Goal: Information Seeking & Learning: Learn about a topic

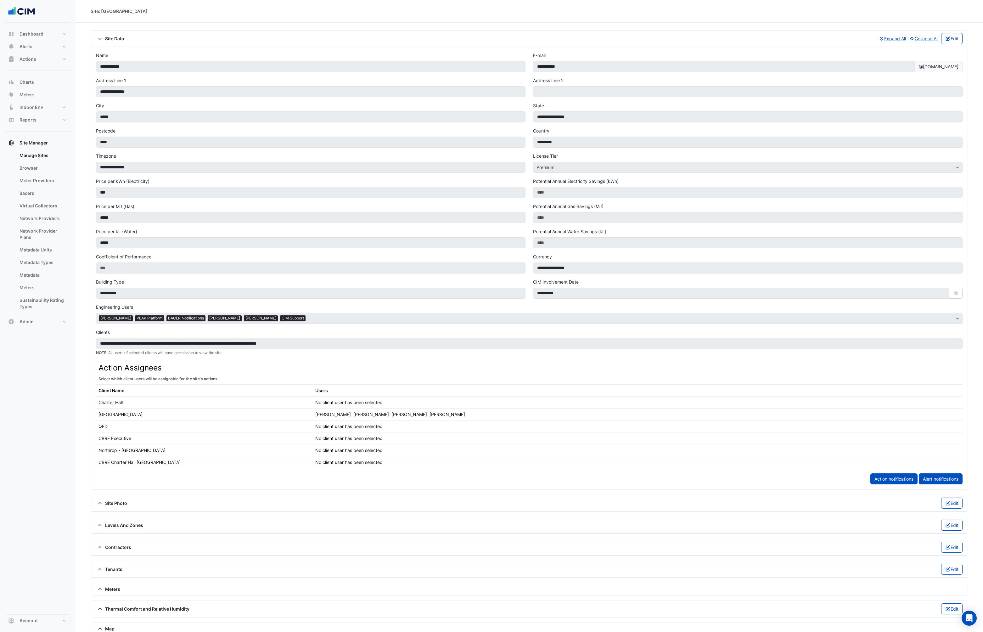
click at [100, 41] on fa-icon at bounding box center [100, 38] width 6 height 5
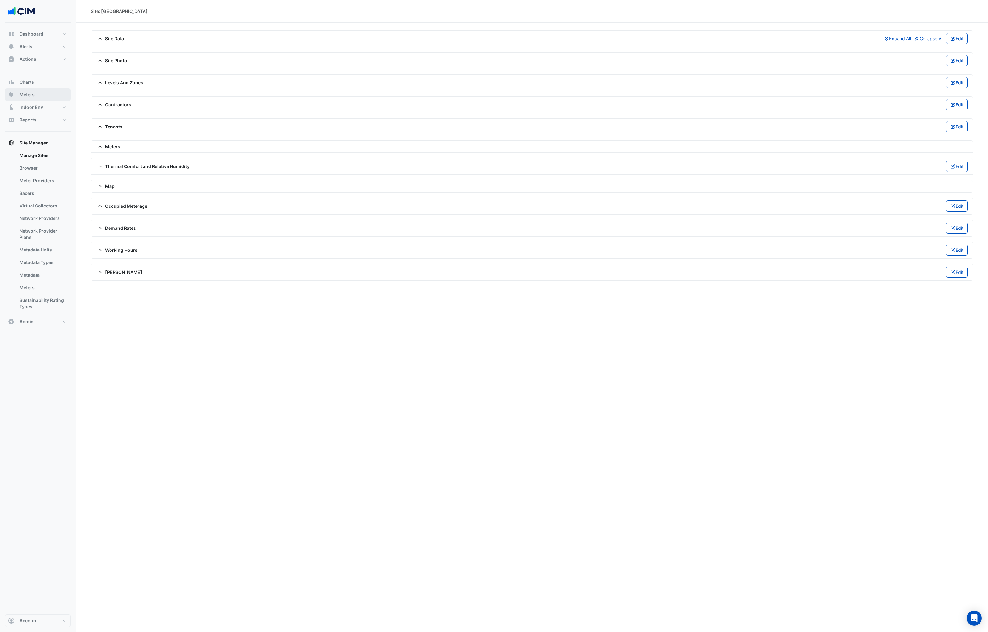
click at [31, 93] on span "Meters" at bounding box center [27, 95] width 15 height 6
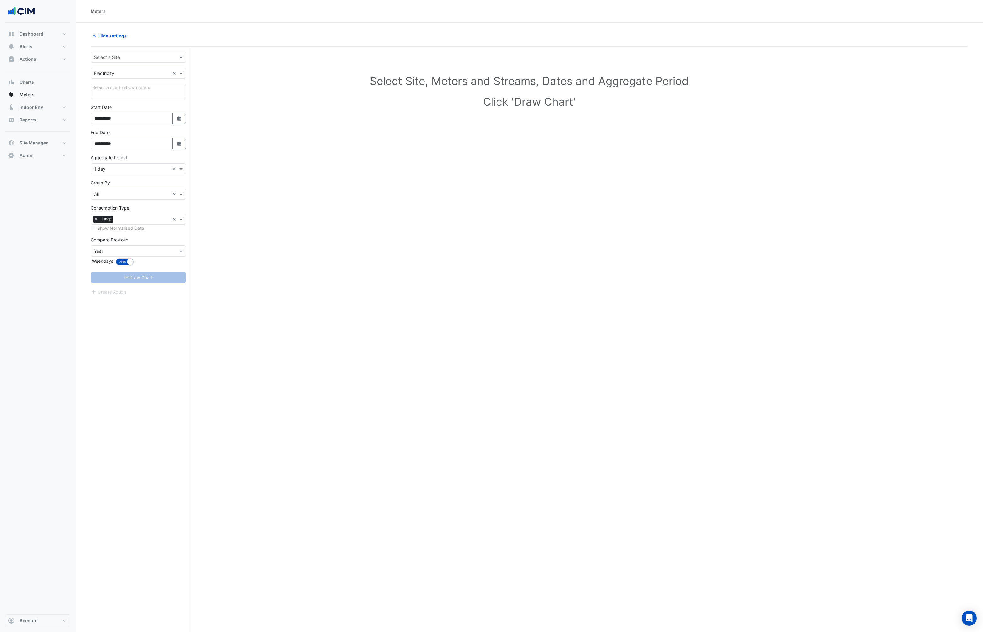
click at [134, 56] on input "text" at bounding box center [132, 57] width 76 height 7
type input "*"
type input "*****"
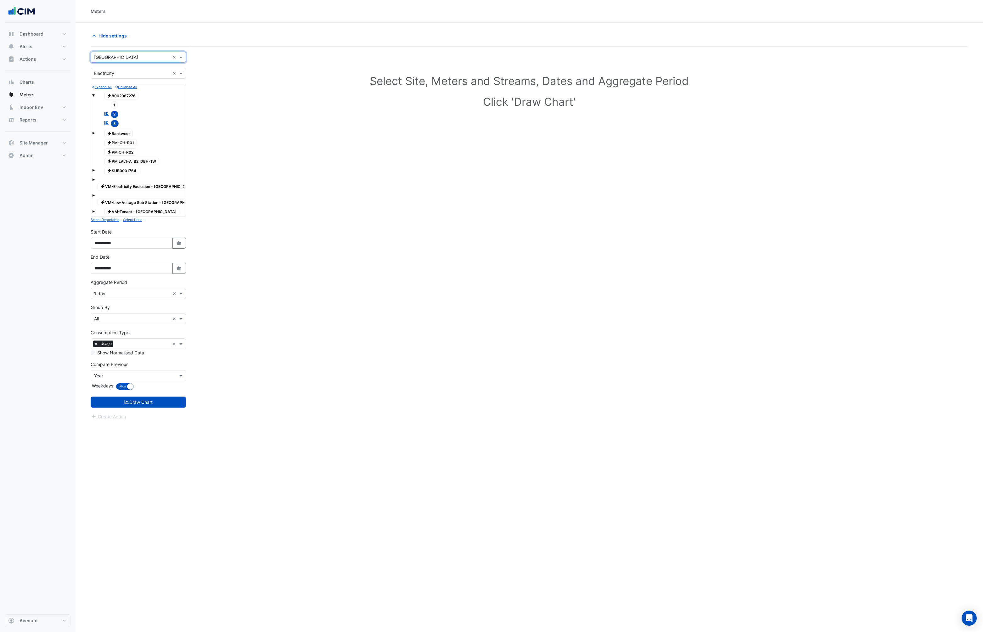
click at [133, 73] on input "text" at bounding box center [132, 73] width 76 height 7
click at [114, 100] on div "Water" at bounding box center [138, 104] width 95 height 9
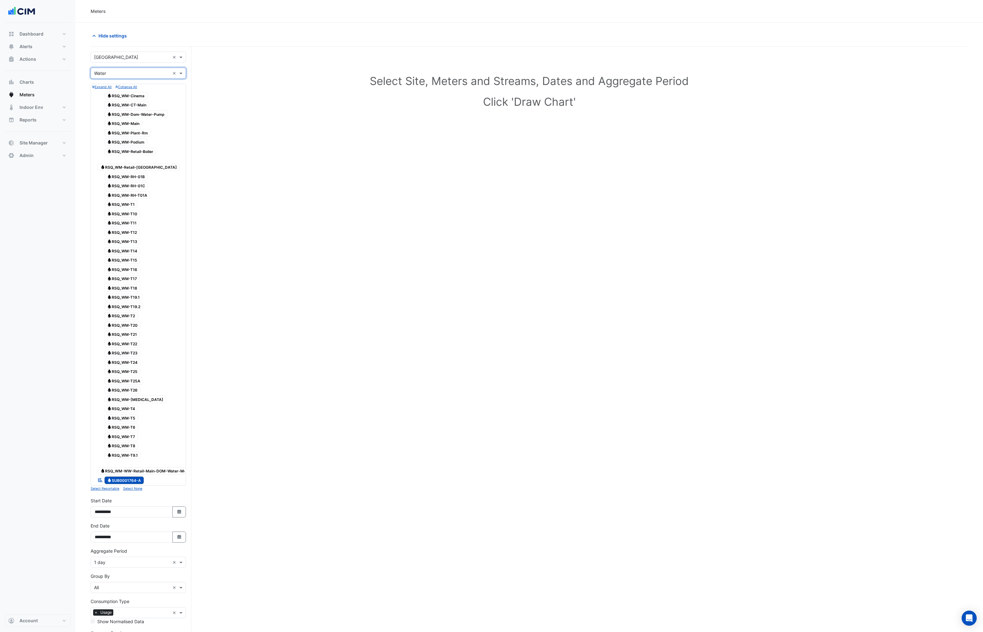
scroll to position [60, 0]
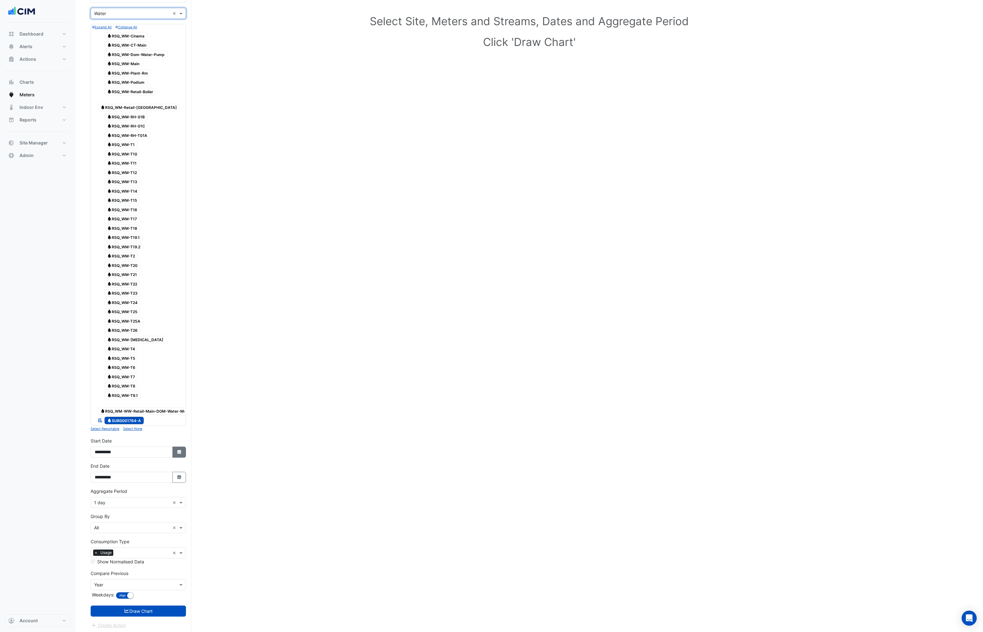
click at [176, 421] on button "Select Date" at bounding box center [179, 452] width 14 height 11
select select "*"
select select "****"
click at [105, 365] on div at bounding box center [101, 367] width 13 height 10
click at [104, 366] on button "Previous month" at bounding box center [102, 367] width 8 height 10
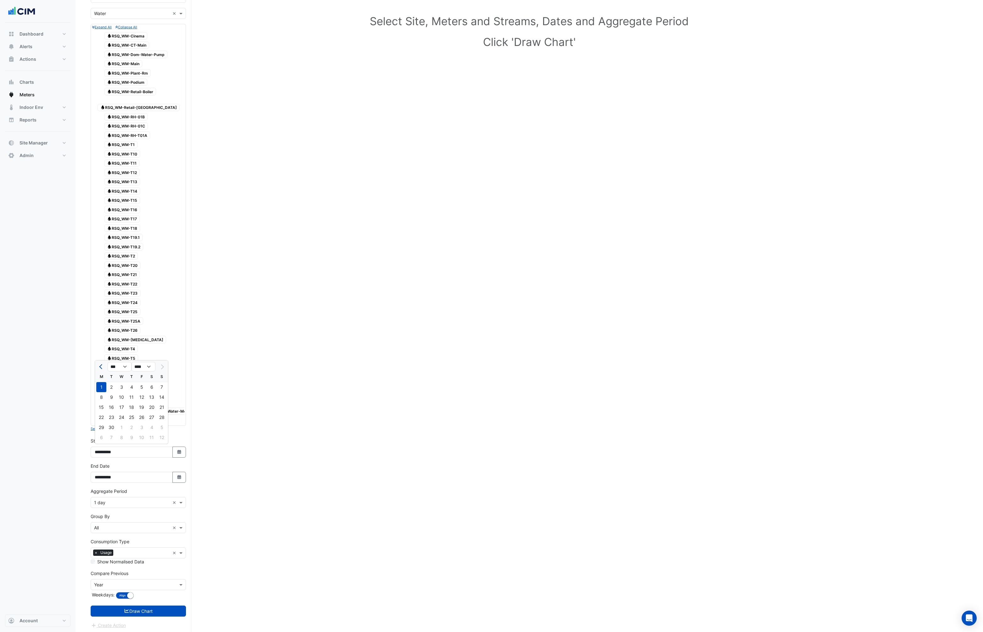
click at [104, 366] on button "Previous month" at bounding box center [102, 367] width 8 height 10
select select "*"
click at [115, 387] on div "1" at bounding box center [111, 387] width 10 height 10
type input "**********"
click at [147, 421] on button "Draw Chart" at bounding box center [138, 611] width 95 height 11
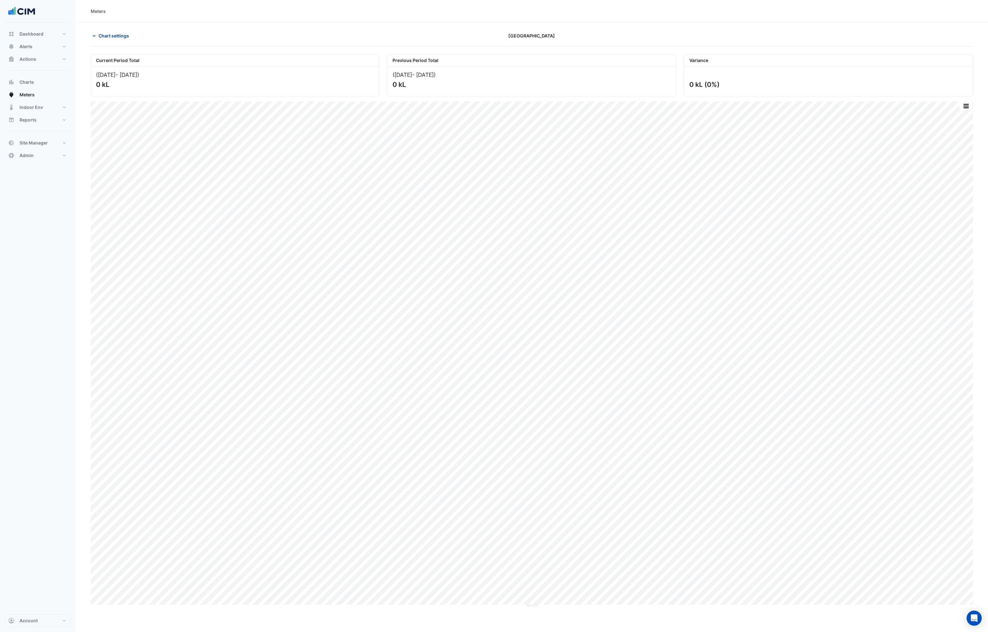
click at [91, 32] on button "Chart settings" at bounding box center [112, 35] width 42 height 11
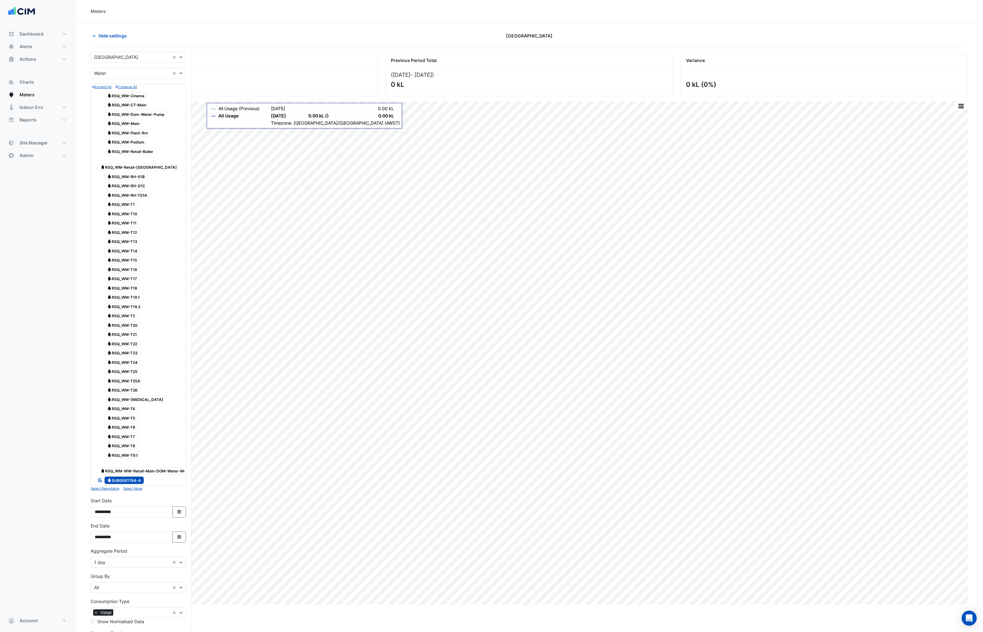
click at [309, 2] on div "Meters" at bounding box center [530, 11] width 908 height 23
click at [126, 73] on input "text" at bounding box center [132, 73] width 76 height 7
click at [100, 97] on span "Gas" at bounding box center [100, 95] width 8 height 5
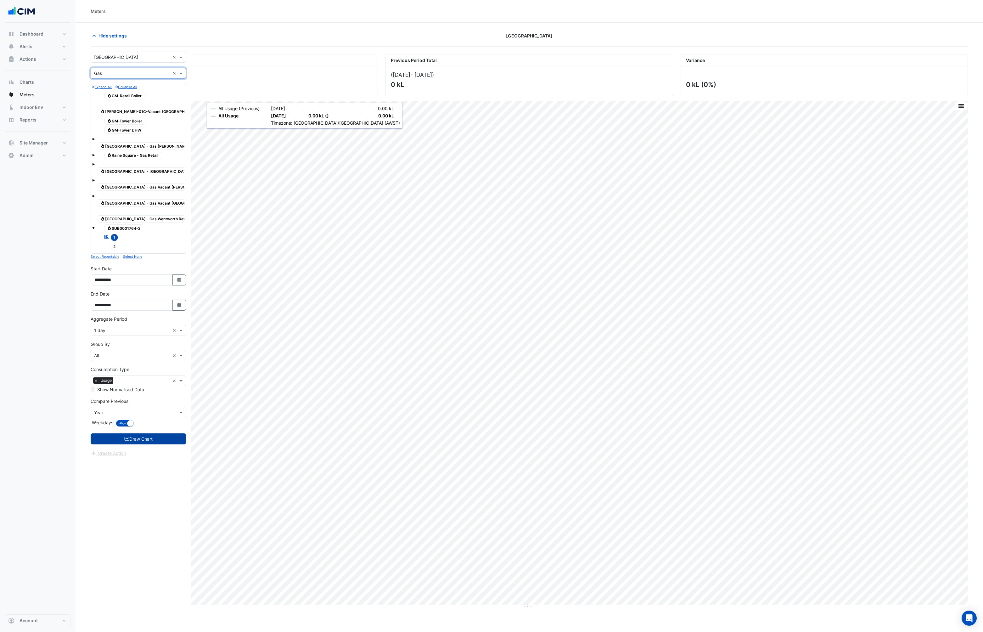
click at [139, 421] on button "Draw Chart" at bounding box center [138, 438] width 95 height 11
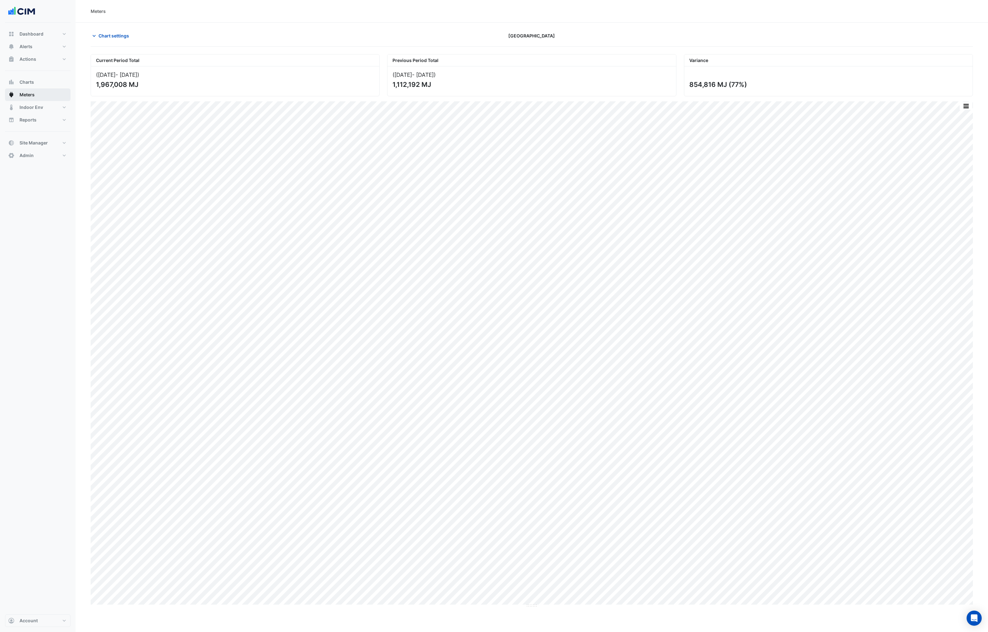
click at [26, 99] on button "Meters" at bounding box center [37, 94] width 65 height 13
click at [93, 35] on icon "button" at bounding box center [94, 36] width 6 height 6
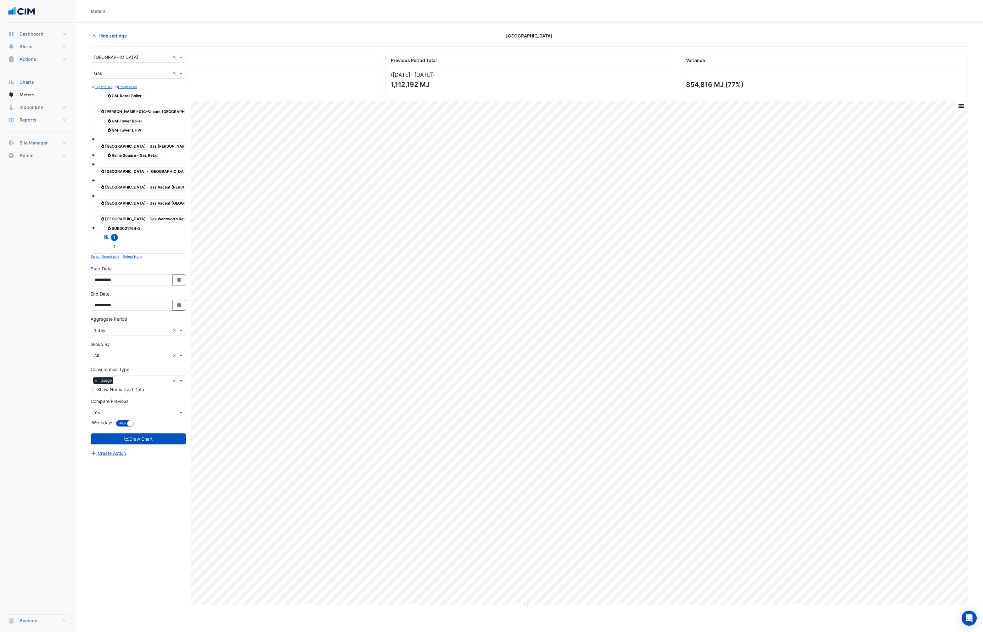
click at [144, 409] on div "× Year" at bounding box center [134, 412] width 87 height 7
click at [122, 415] on div "Day" at bounding box center [138, 419] width 95 height 9
click at [124, 398] on div "Compare Previous × Day" at bounding box center [138, 408] width 95 height 20
click at [120, 409] on input "text" at bounding box center [132, 412] width 76 height 7
click at [109, 409] on div "None" at bounding box center [138, 410] width 95 height 9
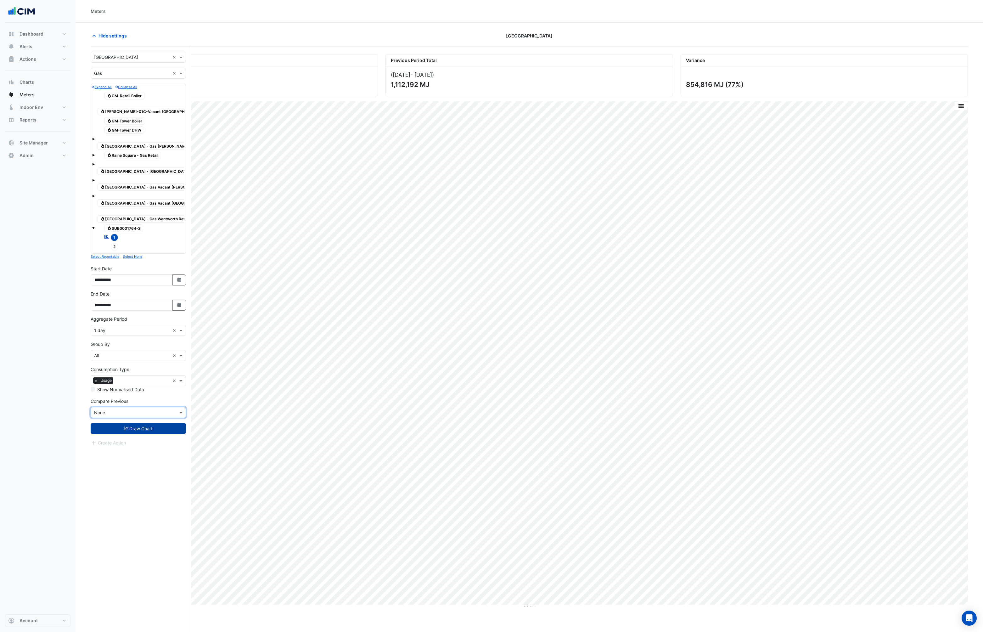
click at [111, 421] on button "Draw Chart" at bounding box center [138, 428] width 95 height 11
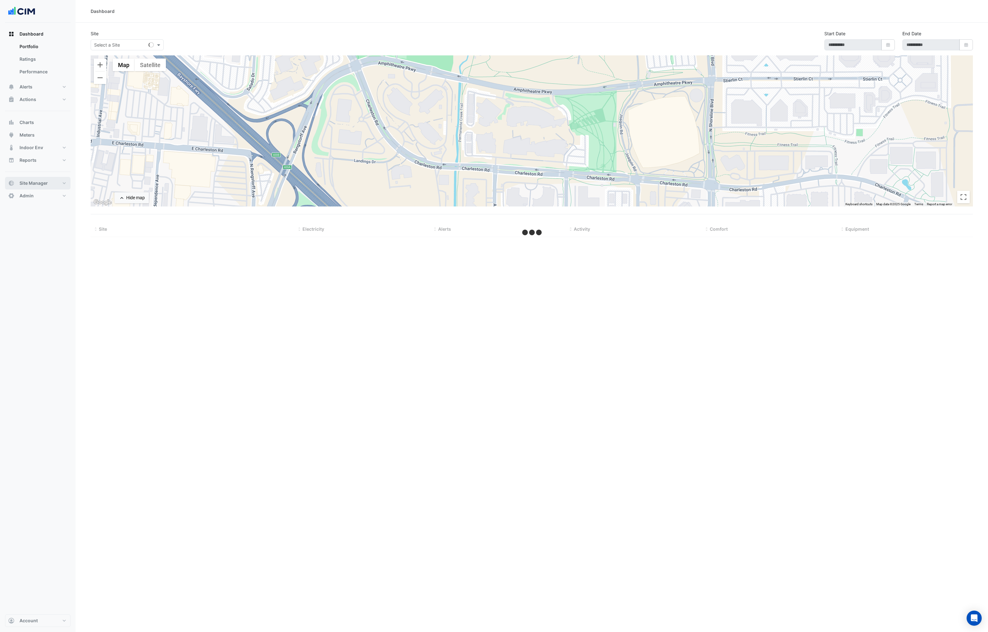
click at [44, 182] on span "Site Manager" at bounding box center [34, 183] width 28 height 6
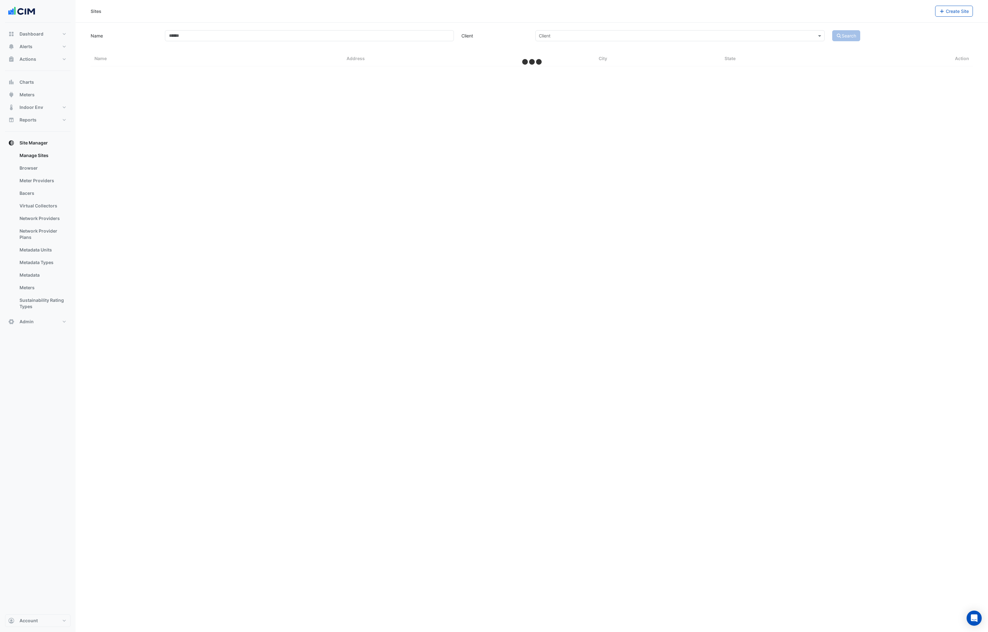
select select "***"
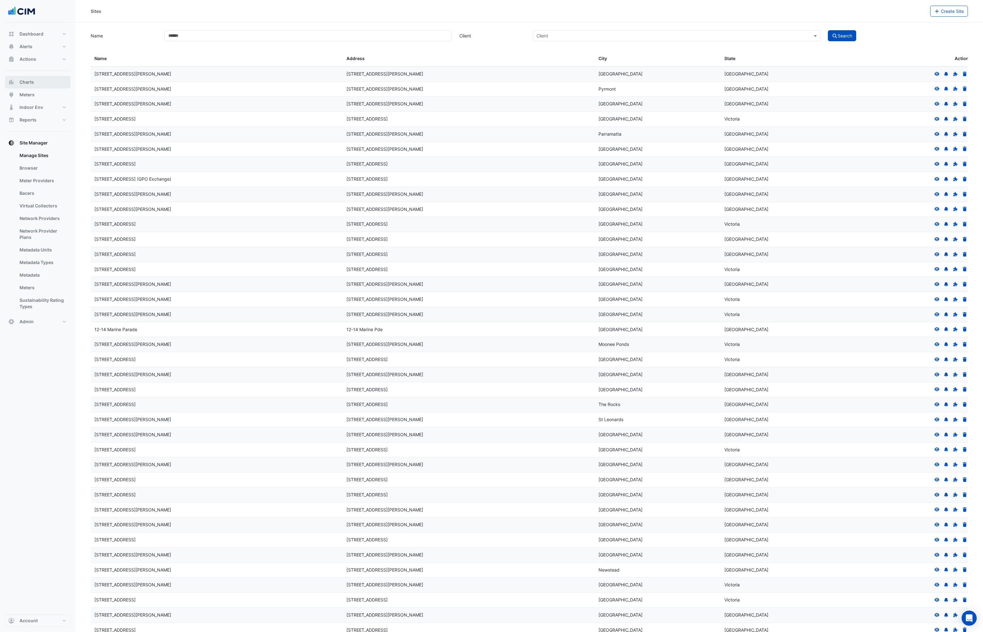
click at [38, 79] on button "Charts" at bounding box center [37, 82] width 65 height 13
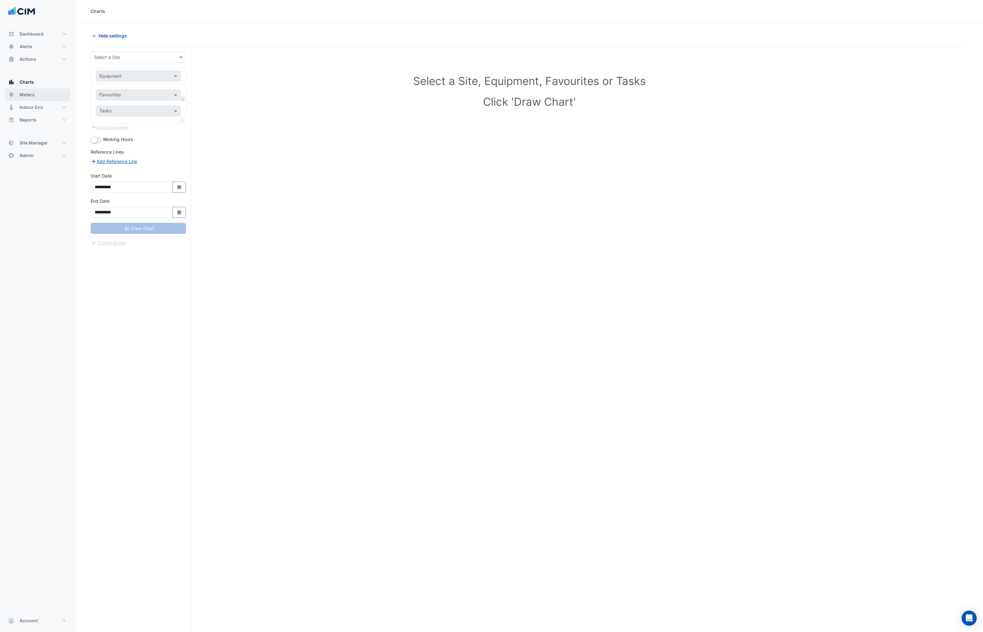
click at [42, 96] on button "Meters" at bounding box center [37, 94] width 65 height 13
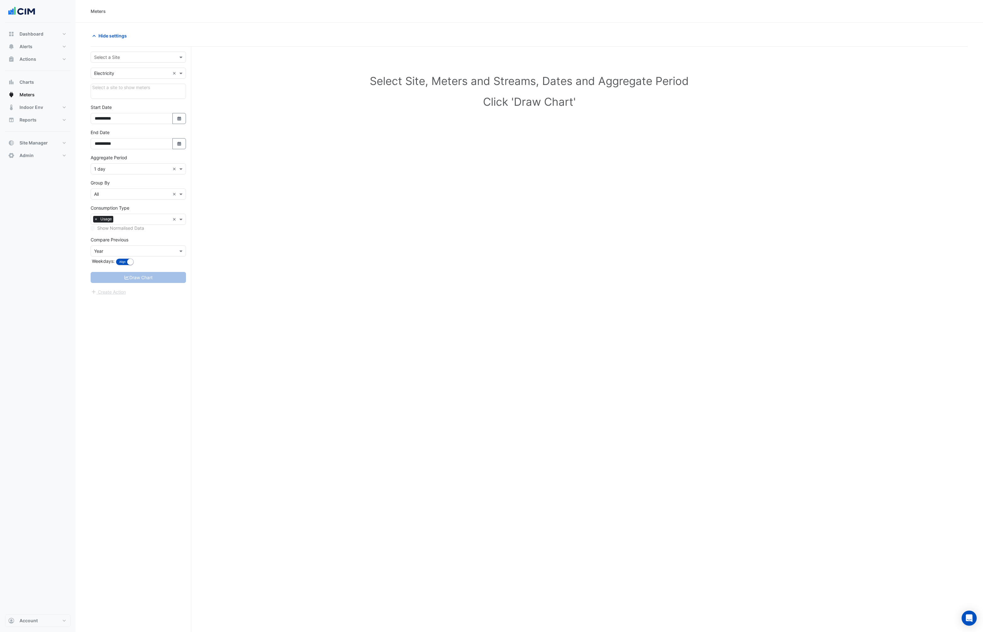
click at [163, 56] on input "text" at bounding box center [132, 57] width 76 height 7
click at [136, 56] on input "text" at bounding box center [132, 57] width 76 height 7
type input "*****"
click at [126, 79] on span "[GEOGRAPHIC_DATA]" at bounding box center [123, 79] width 44 height 5
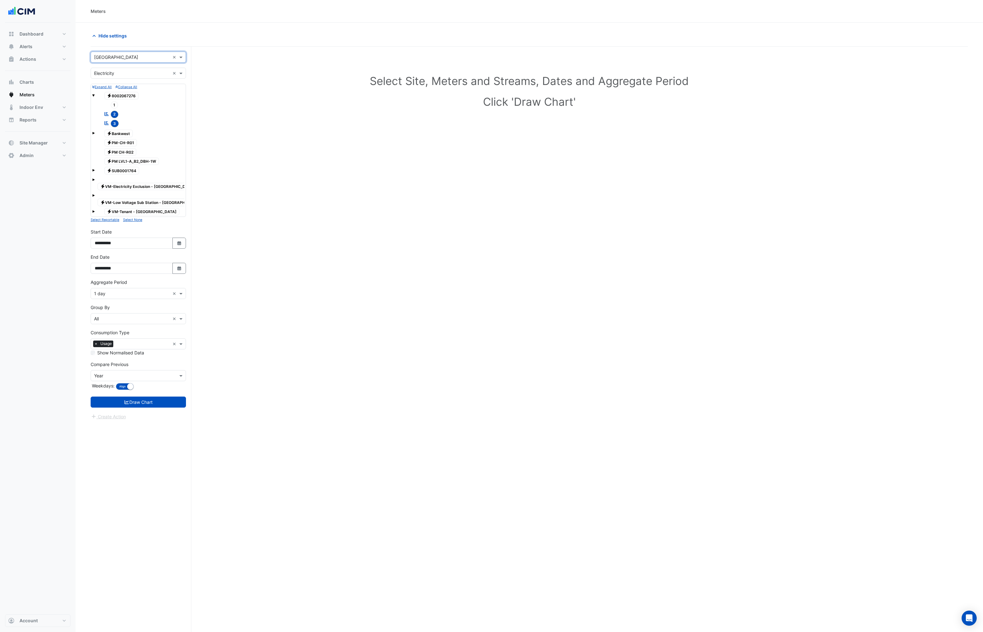
click at [126, 74] on input "text" at bounding box center [132, 73] width 76 height 7
click at [109, 93] on div "Gas" at bounding box center [138, 95] width 95 height 9
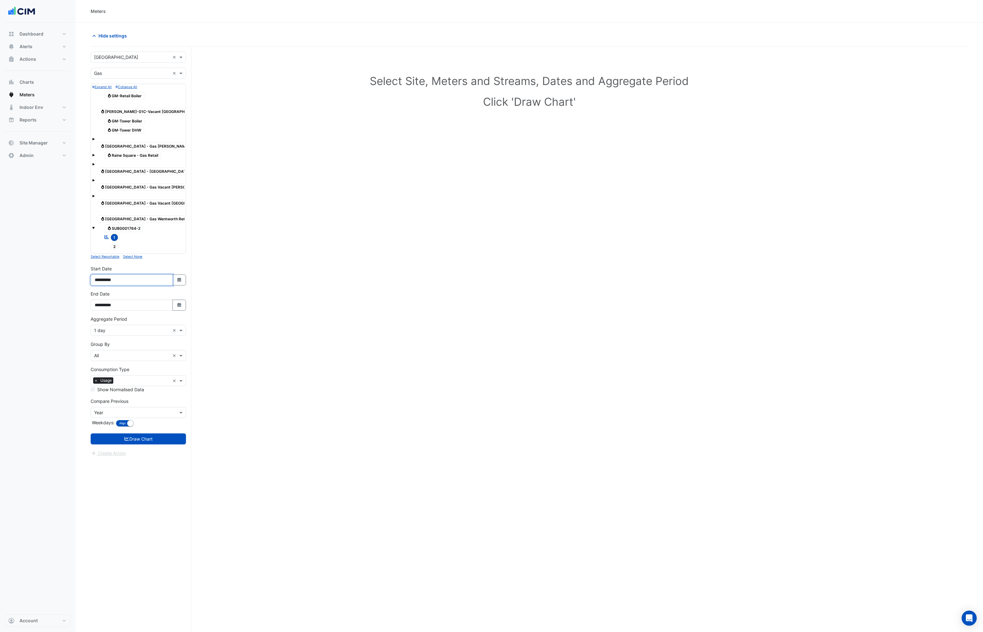
click at [111, 274] on input "**********" at bounding box center [132, 279] width 82 height 11
type input "**********"
click at [138, 433] on button "Draw Chart" at bounding box center [138, 438] width 95 height 11
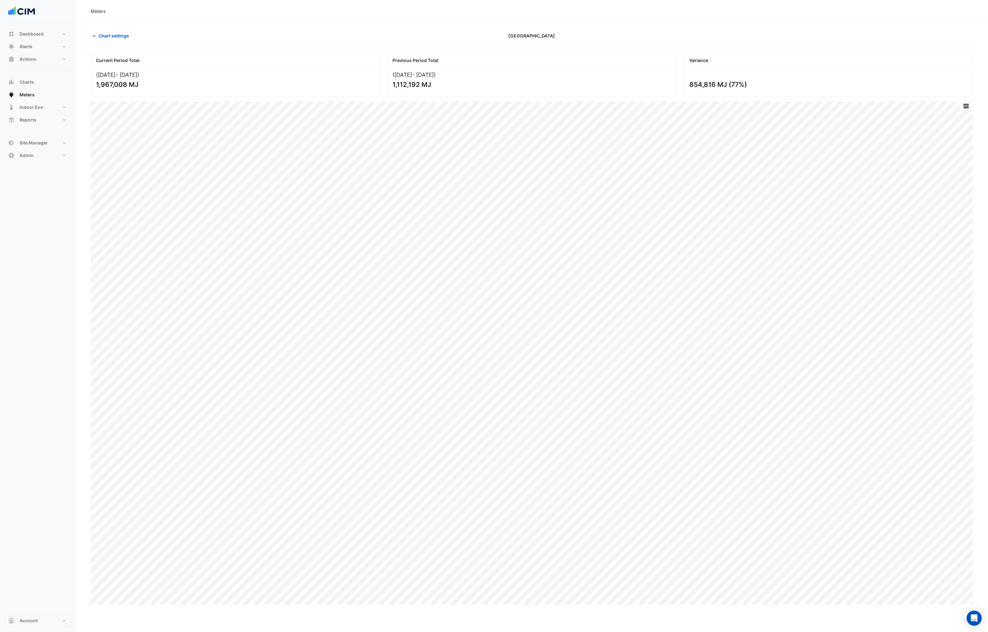
click at [284, 80] on div "Current Period Total ([DATE] - [DATE] ) 1,967,008 MJ Previous Period Total ([DA…" at bounding box center [532, 328] width 882 height 559
click at [95, 36] on icon "button" at bounding box center [94, 36] width 6 height 6
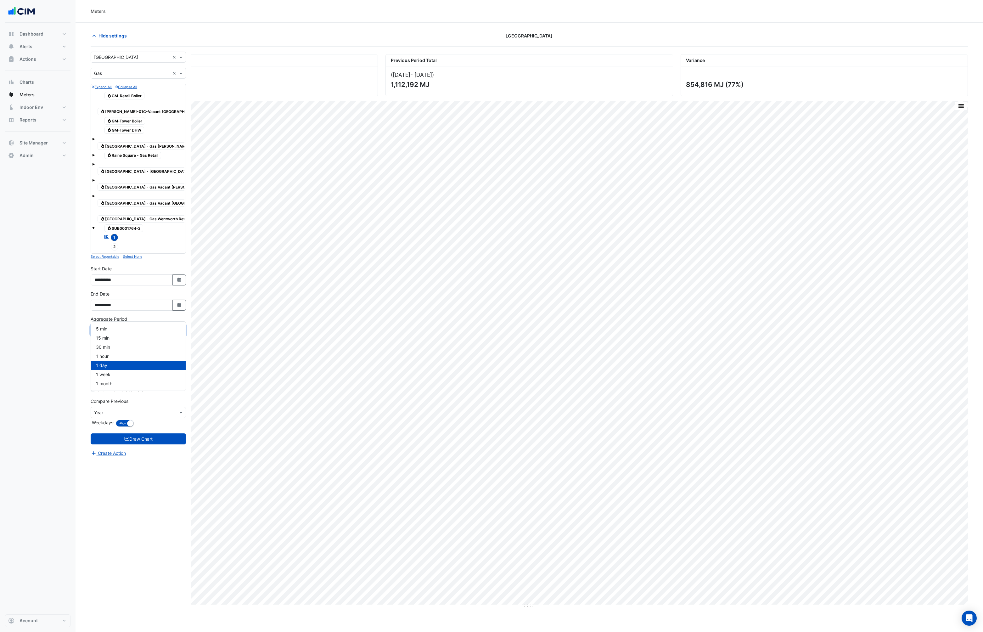
click at [122, 327] on input "text" at bounding box center [132, 330] width 76 height 7
click at [111, 354] on div "1 hour" at bounding box center [138, 356] width 95 height 9
click at [141, 433] on button "Draw Chart" at bounding box center [138, 438] width 95 height 11
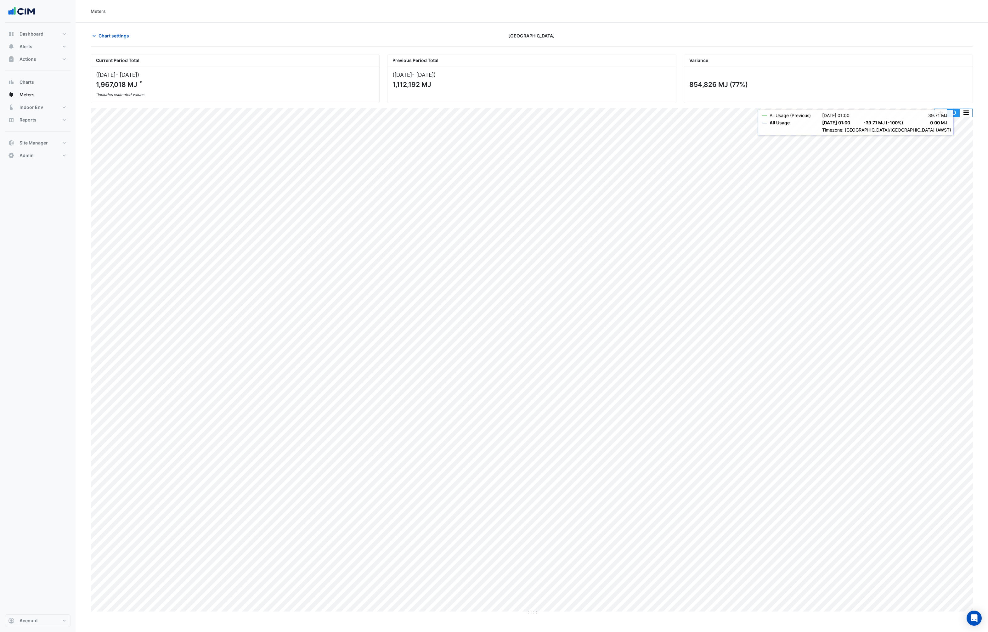
click at [955, 111] on button "button" at bounding box center [953, 113] width 13 height 8
drag, startPoint x: 140, startPoint y: 82, endPoint x: 146, endPoint y: 81, distance: 5.7
click at [146, 81] on div "1,967,018 MJ *" at bounding box center [234, 85] width 277 height 8
click at [187, 84] on div "1,967,018 MJ *" at bounding box center [234, 85] width 277 height 8
click at [97, 33] on icon "button" at bounding box center [94, 36] width 6 height 6
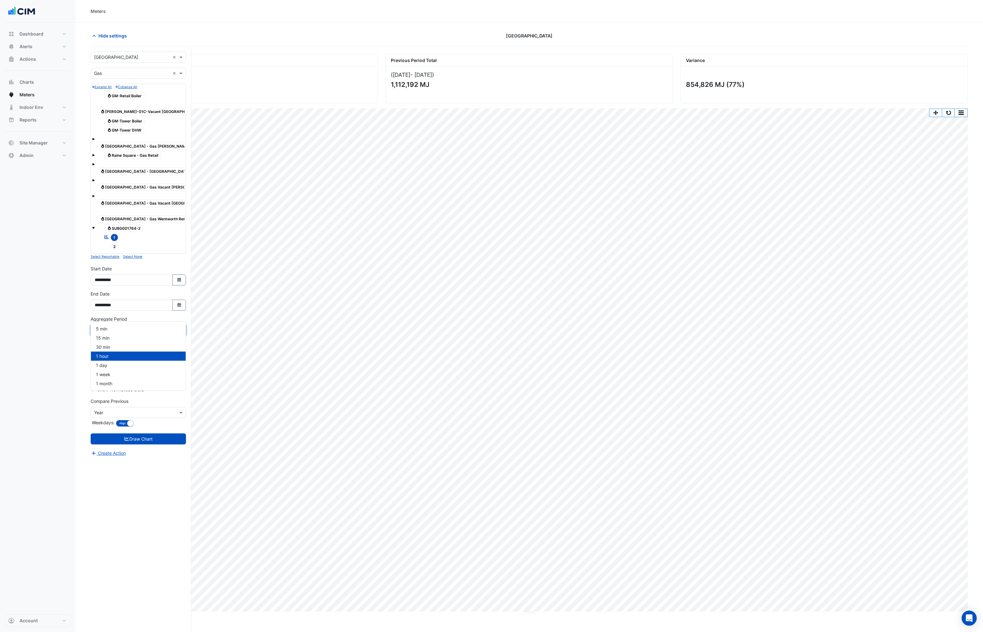
click at [118, 327] on input "text" at bounding box center [132, 330] width 76 height 7
click at [111, 366] on div "1 day" at bounding box center [138, 365] width 95 height 9
click at [140, 433] on button "Draw Chart" at bounding box center [138, 438] width 95 height 11
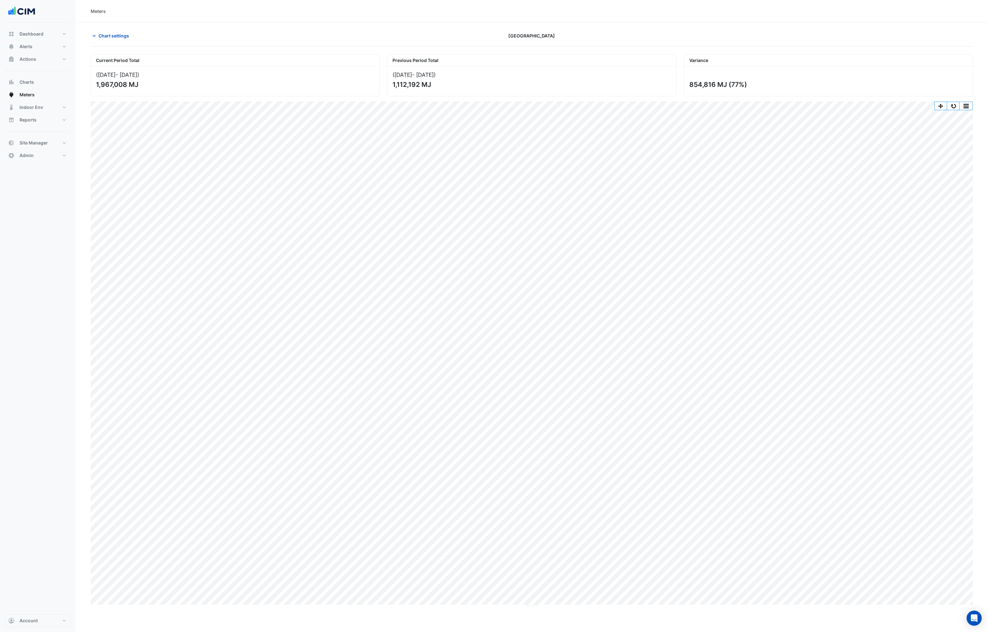
click at [877, 47] on div "Current Period Total ([DATE] - [DATE] ) 1,967,008 MJ Previous Period Total ([DA…" at bounding box center [532, 327] width 882 height 561
click at [88, 33] on div "Chart settings" at bounding box center [235, 35] width 296 height 11
click at [90, 34] on div "Chart settings" at bounding box center [235, 35] width 296 height 11
click at [91, 36] on icon "button" at bounding box center [94, 36] width 6 height 6
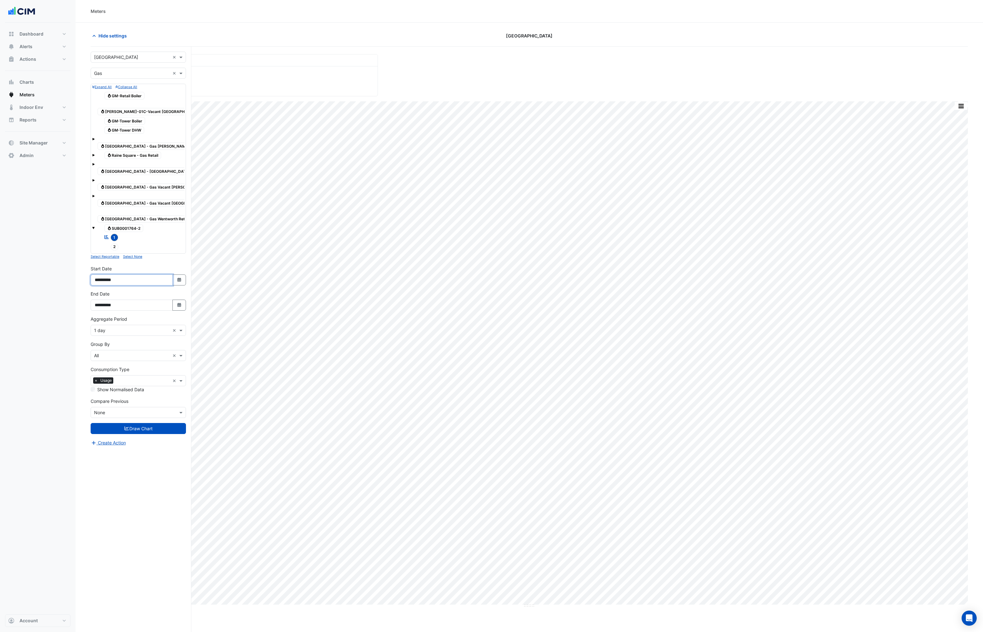
click at [111, 274] on input "**********" at bounding box center [132, 279] width 82 height 11
type input "**********"
click at [151, 423] on button "Draw Chart" at bounding box center [138, 428] width 95 height 11
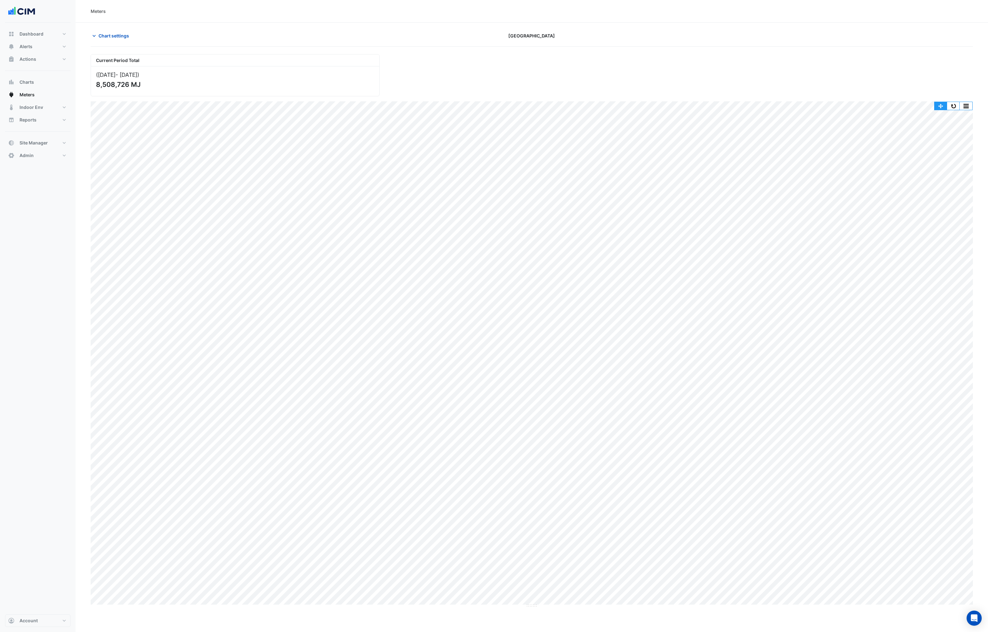
click at [943, 106] on button "button" at bounding box center [940, 106] width 13 height 8
click at [955, 103] on button "button" at bounding box center [953, 106] width 13 height 8
